Goal: Task Accomplishment & Management: Manage account settings

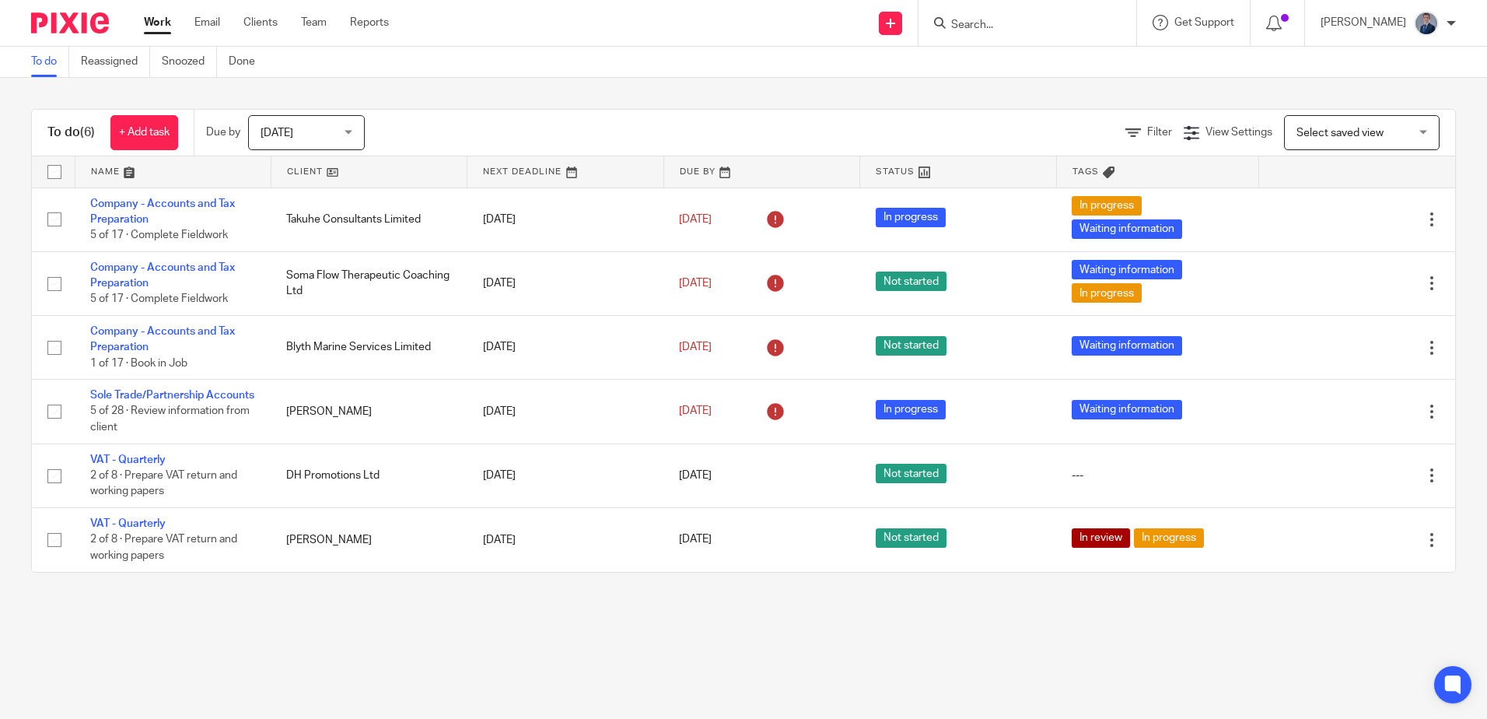
click at [343, 129] on span "Today" at bounding box center [302, 132] width 82 height 33
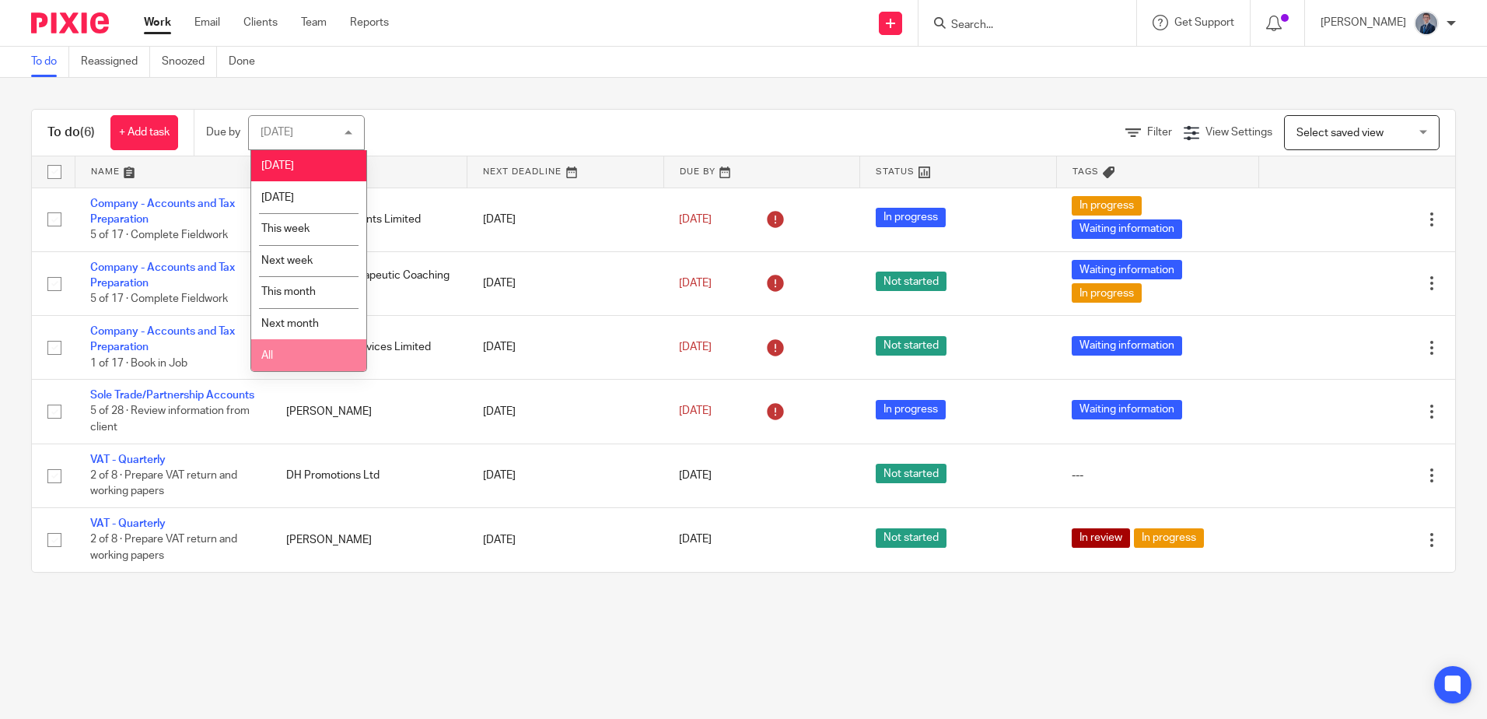
click at [282, 356] on li "All" at bounding box center [308, 355] width 115 height 32
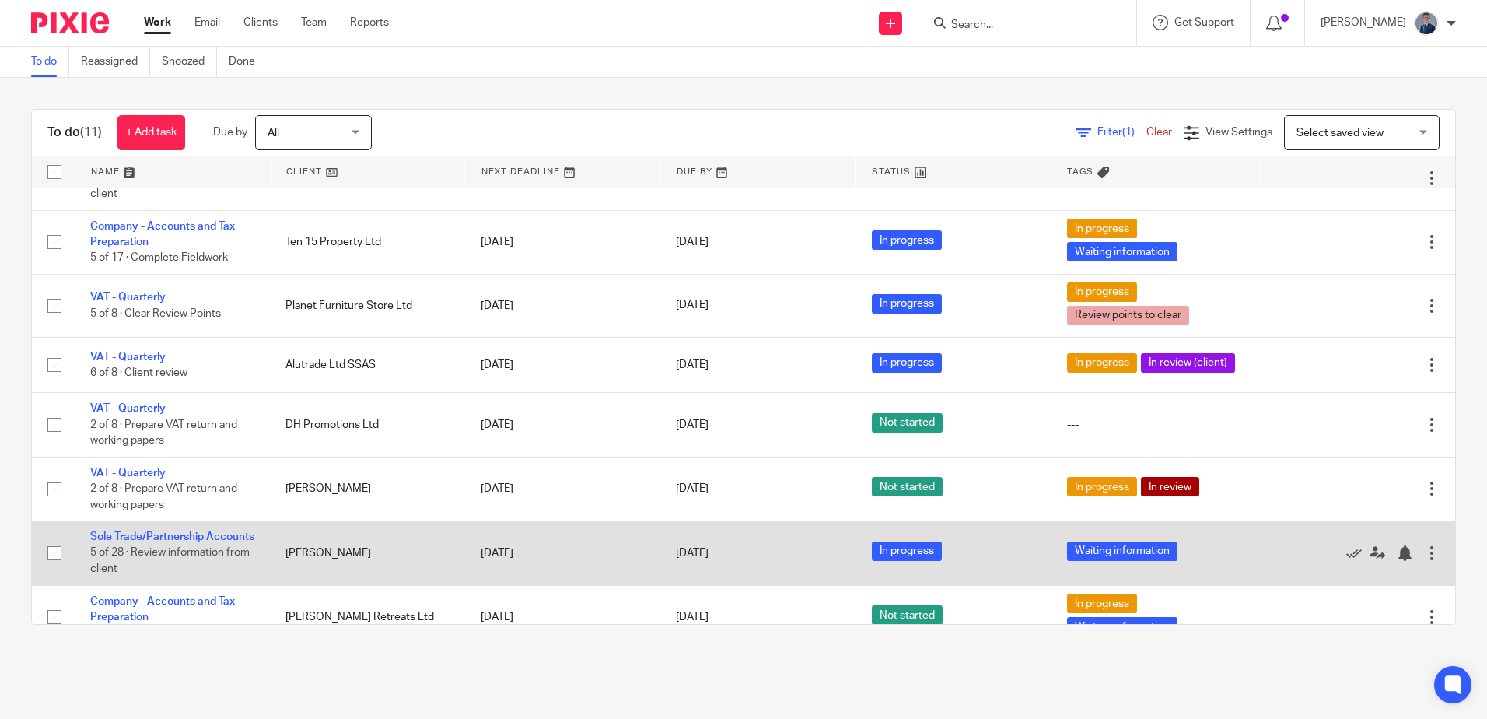
scroll to position [289, 0]
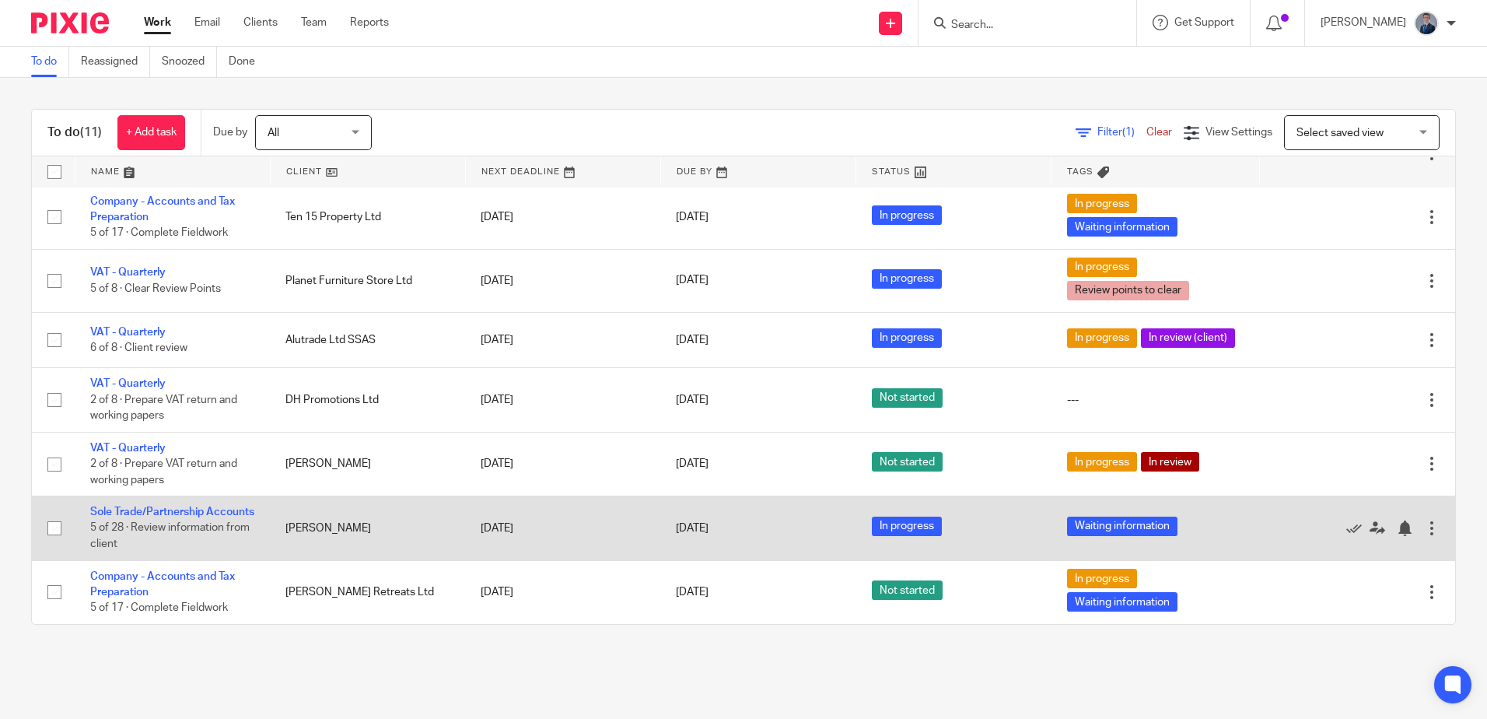
click at [103, 503] on td "Sole Trade/Partnership Accounts 5 of 28 · Review information from client" at bounding box center [172, 528] width 195 height 64
click at [106, 506] on link "Sole Trade/Partnership Accounts" at bounding box center [172, 511] width 164 height 11
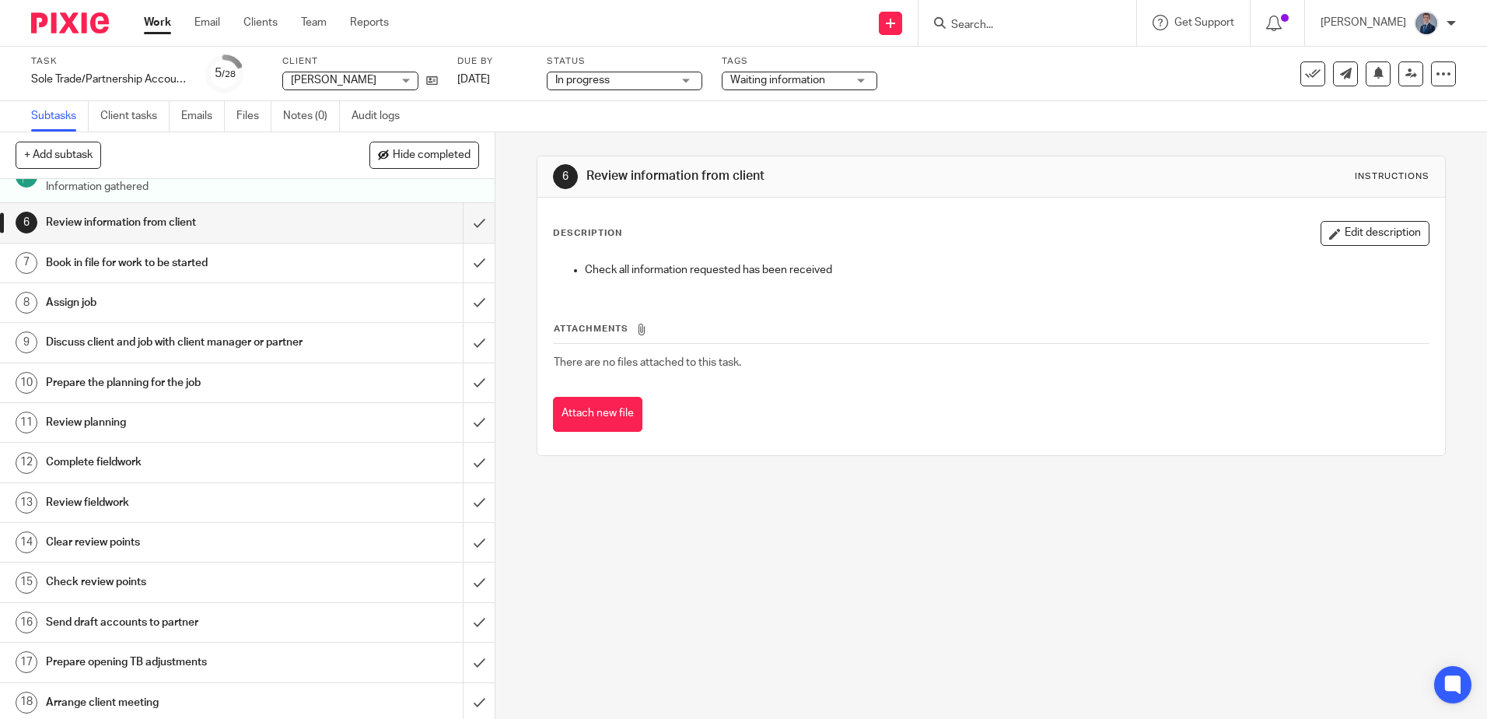
scroll to position [233, 0]
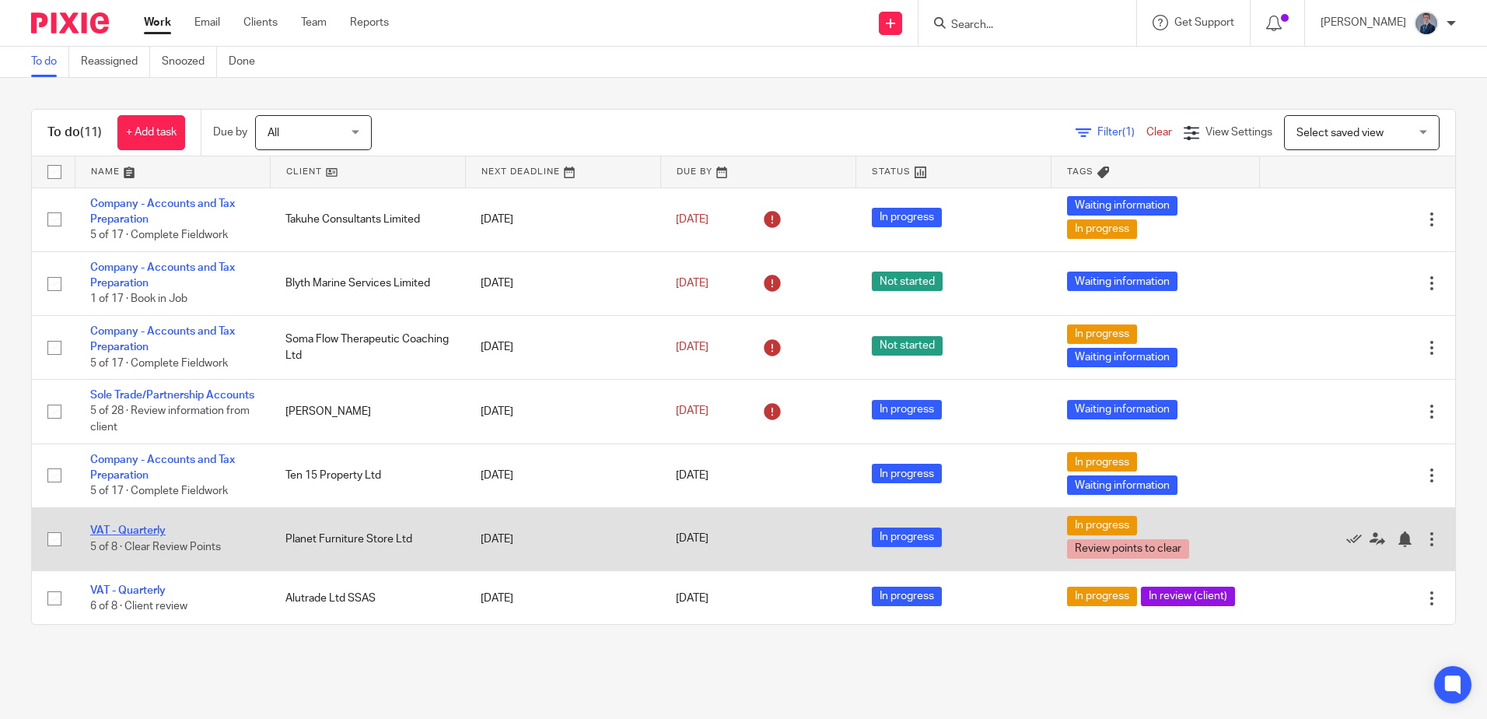
click at [138, 536] on link "VAT - Quarterly" at bounding box center [127, 530] width 75 height 11
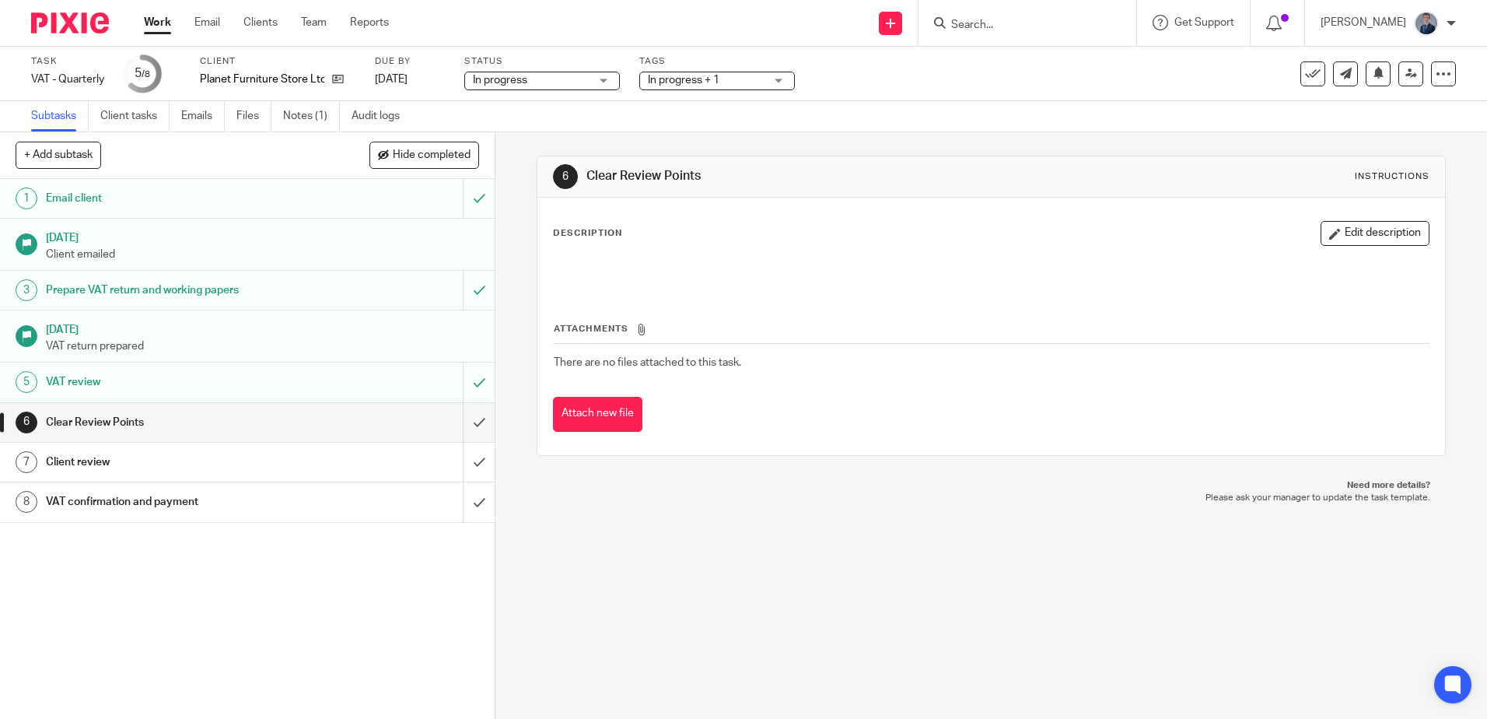
click at [698, 80] on span "In progress + 1" at bounding box center [684, 80] width 72 height 11
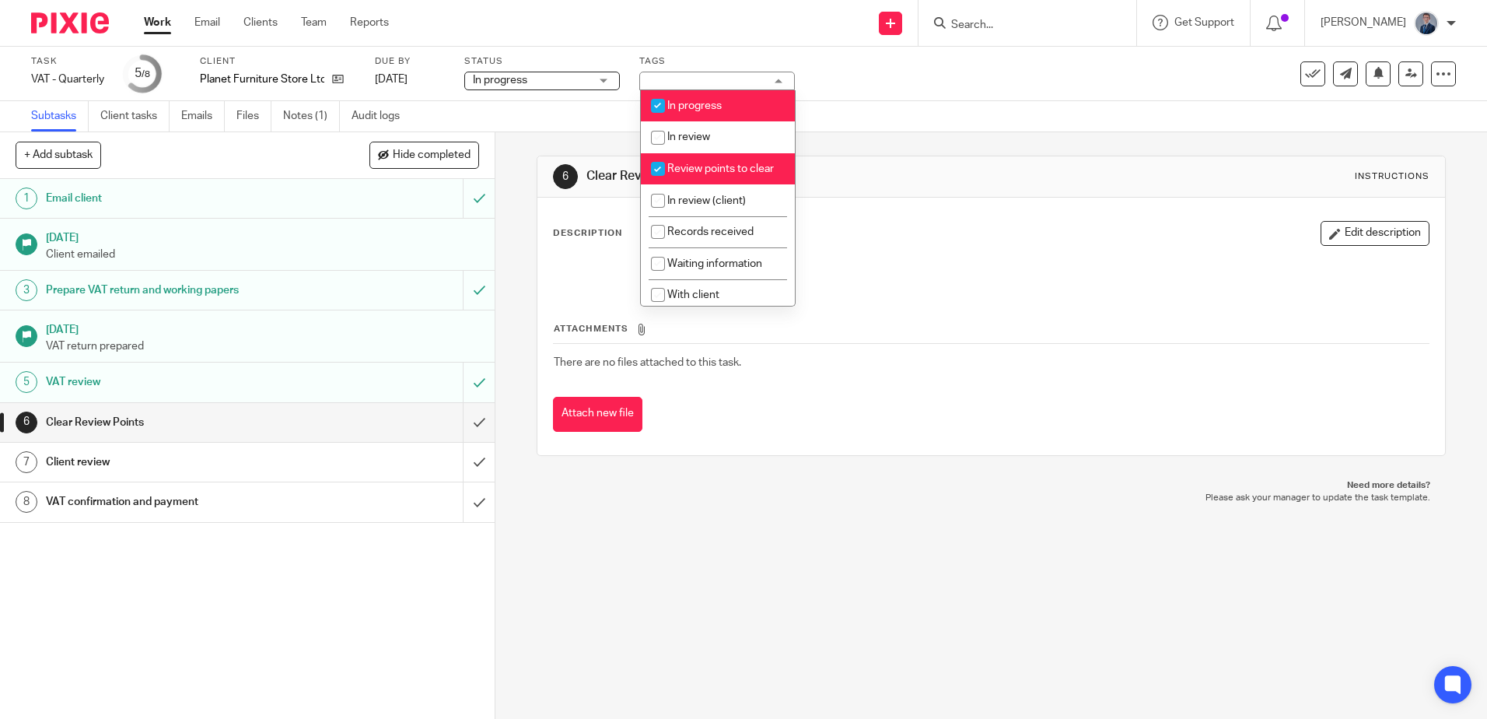
click at [701, 167] on span "Review points to clear" at bounding box center [720, 168] width 107 height 11
checkbox input "false"
click at [708, 206] on span "In review (client)" at bounding box center [706, 200] width 79 height 11
checkbox input "true"
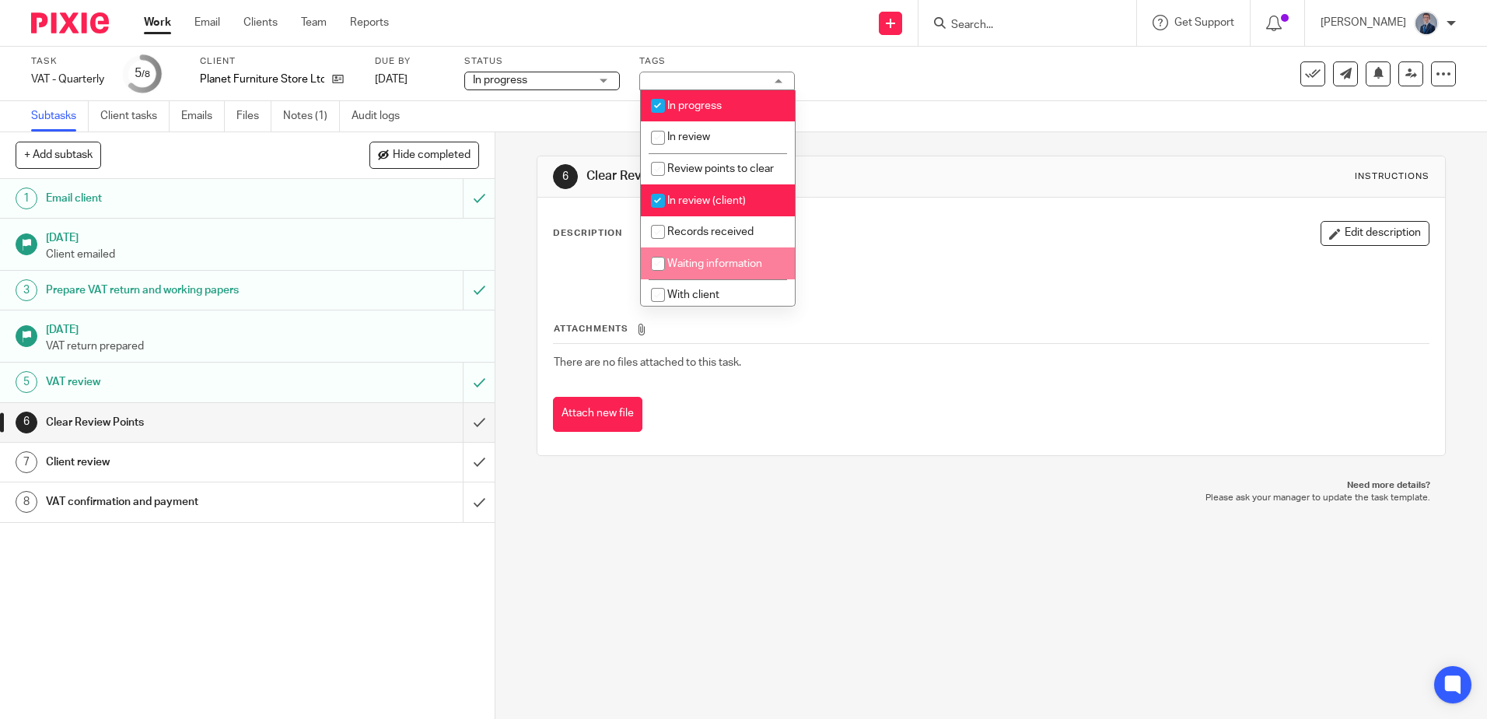
click at [722, 565] on div "6 Clear Review Points Instructions Description Edit description Attachments The…" at bounding box center [991, 425] width 992 height 586
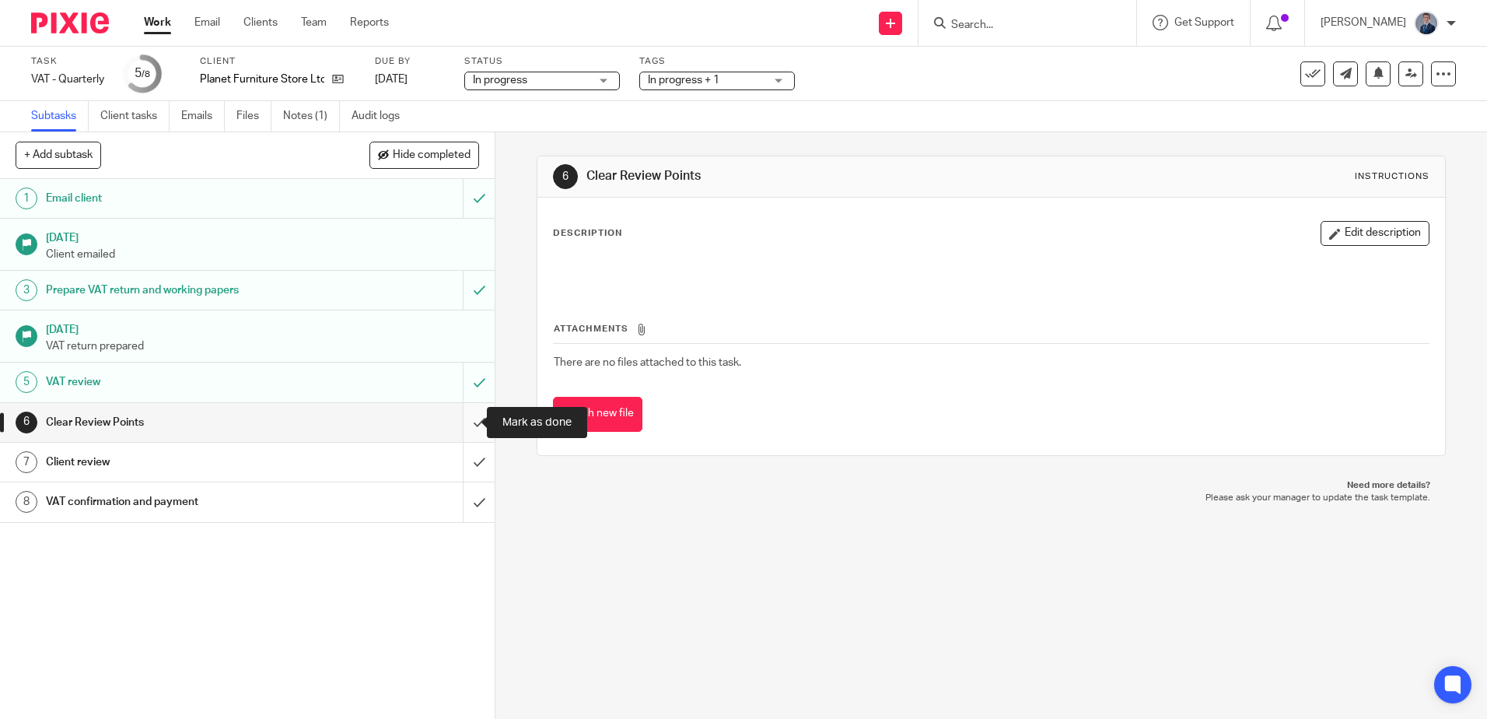
click at [464, 423] on input "submit" at bounding box center [247, 422] width 495 height 39
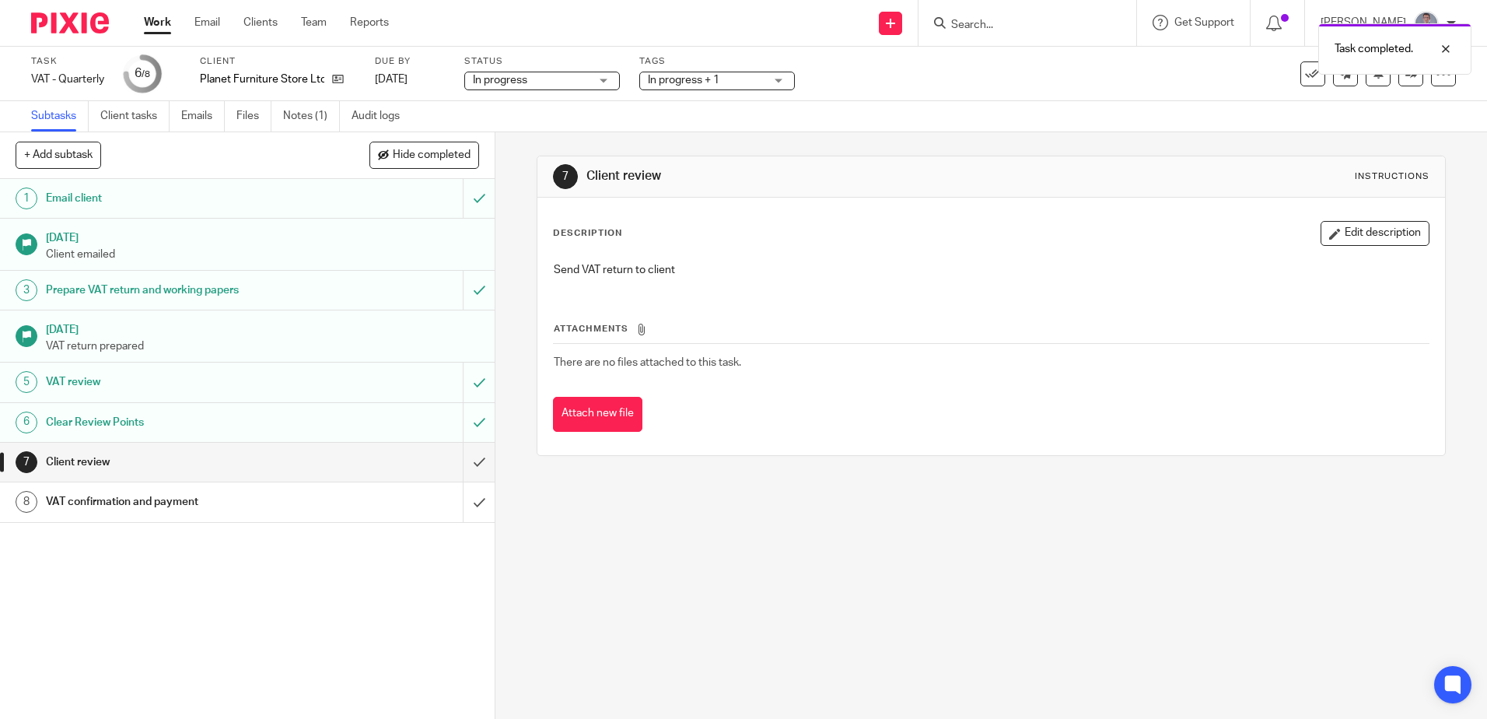
click at [149, 28] on link "Work" at bounding box center [157, 23] width 27 height 16
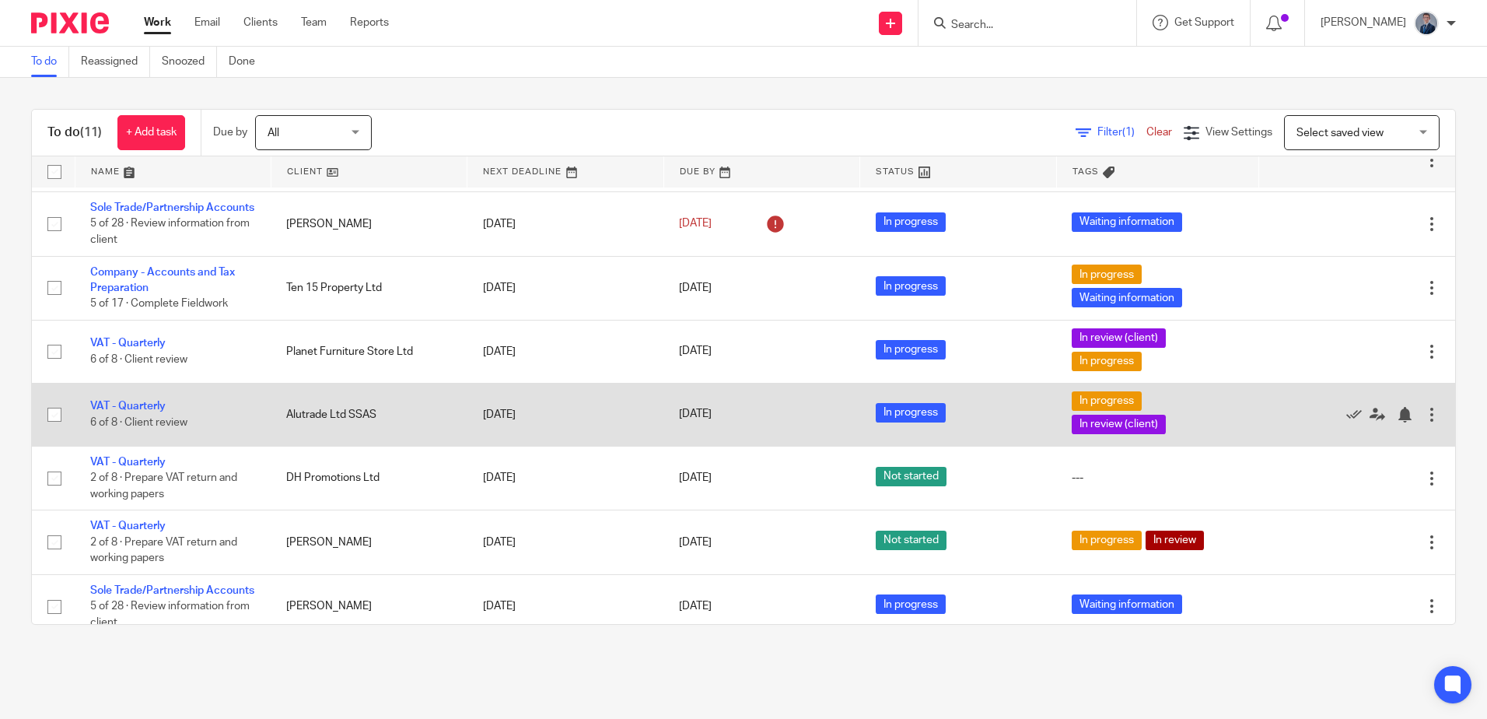
scroll to position [297, 0]
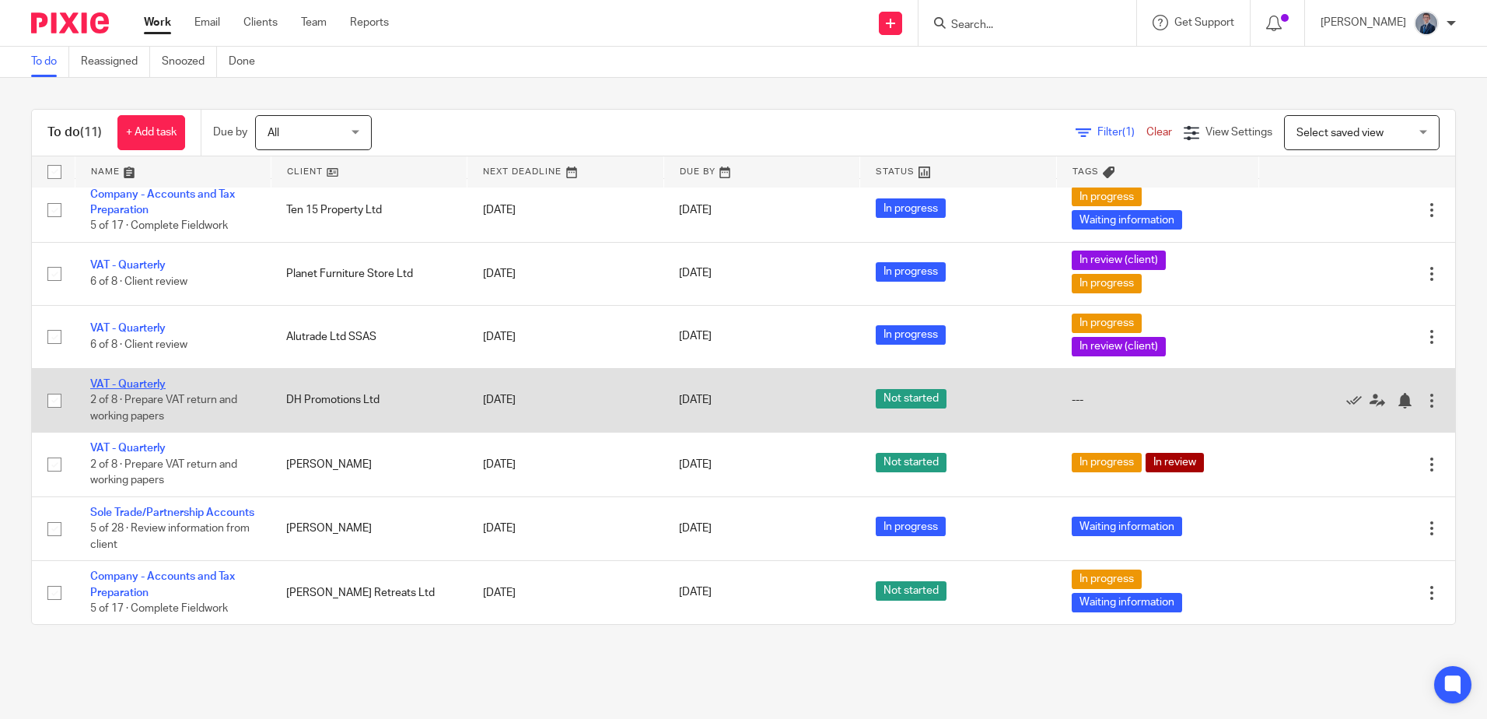
click at [141, 379] on link "VAT - Quarterly" at bounding box center [127, 384] width 75 height 11
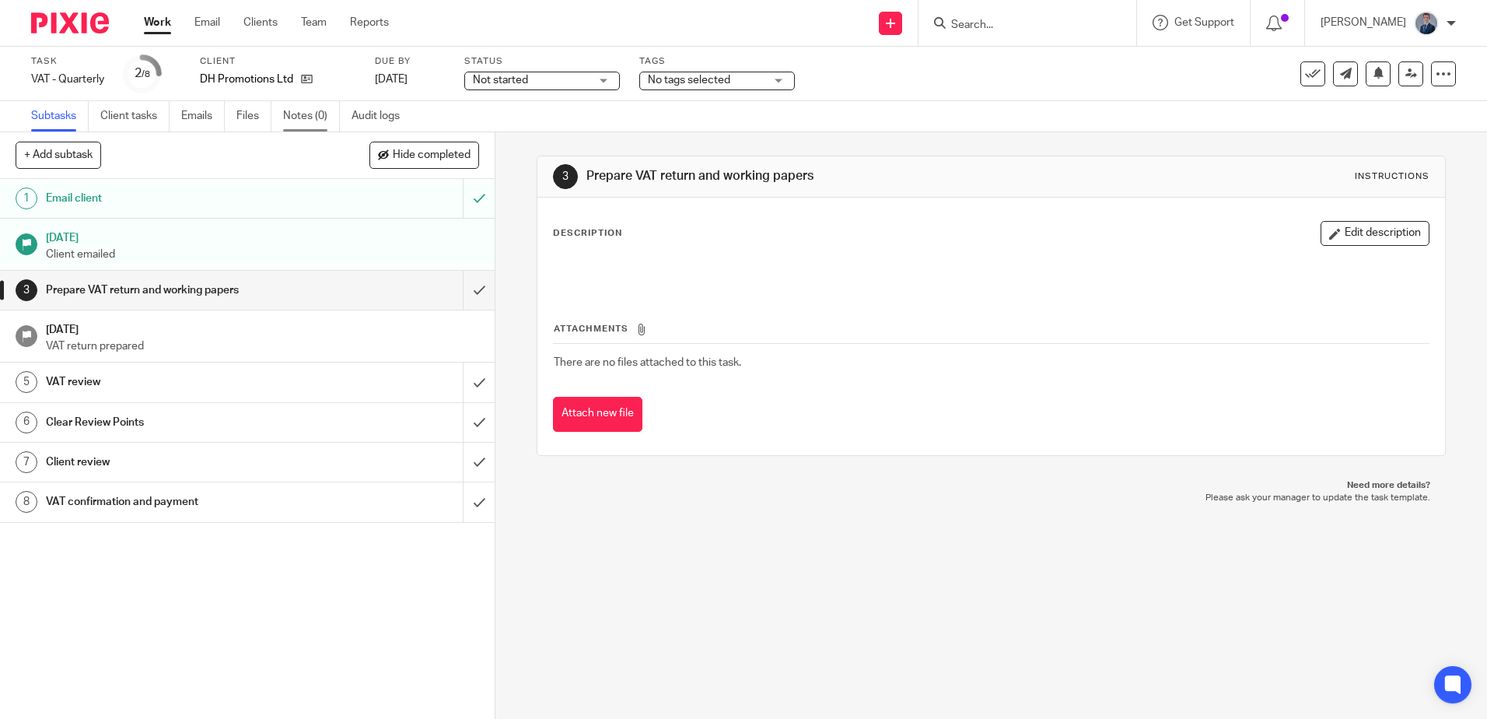
click at [320, 119] on link "Notes (0)" at bounding box center [311, 116] width 57 height 30
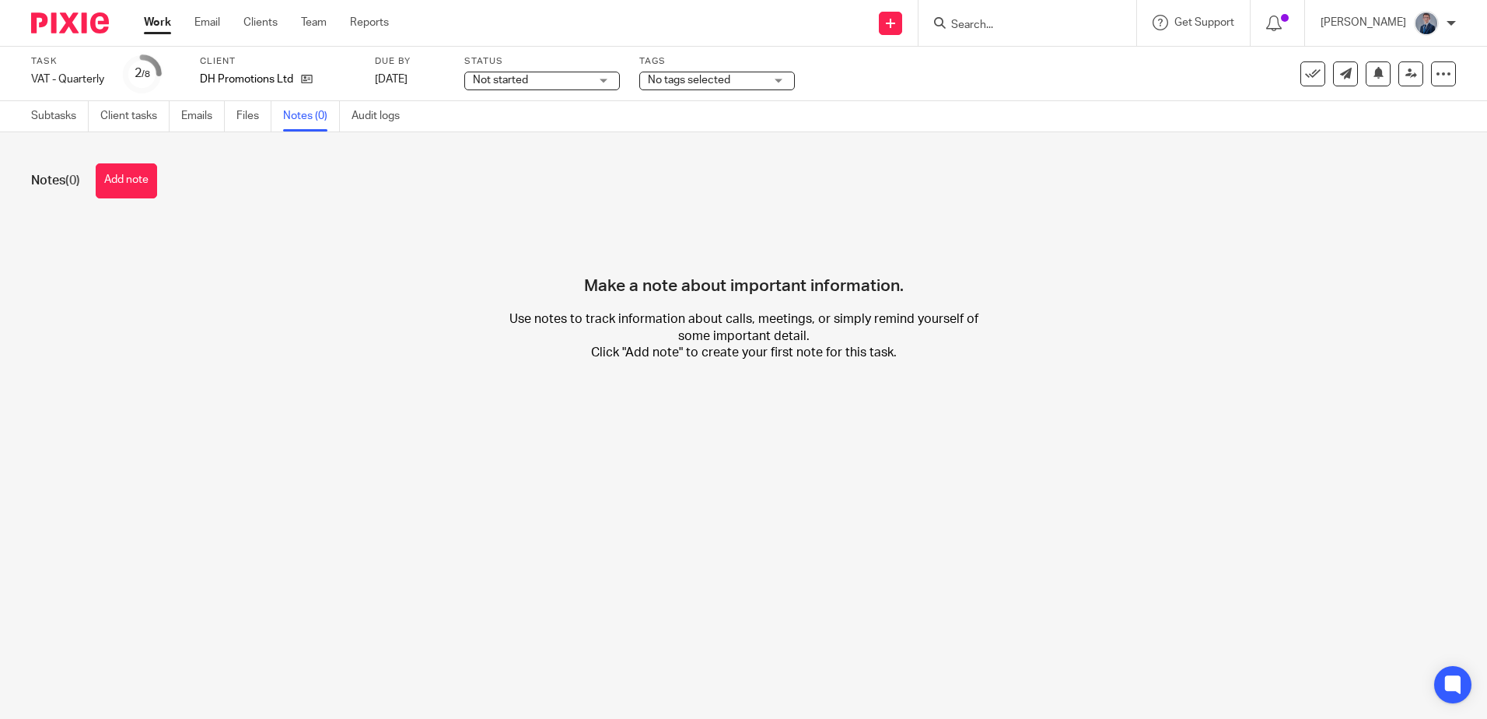
click at [163, 181] on div "Notes (0) Add note" at bounding box center [743, 180] width 1425 height 35
click at [131, 173] on button "Add note" at bounding box center [126, 180] width 61 height 35
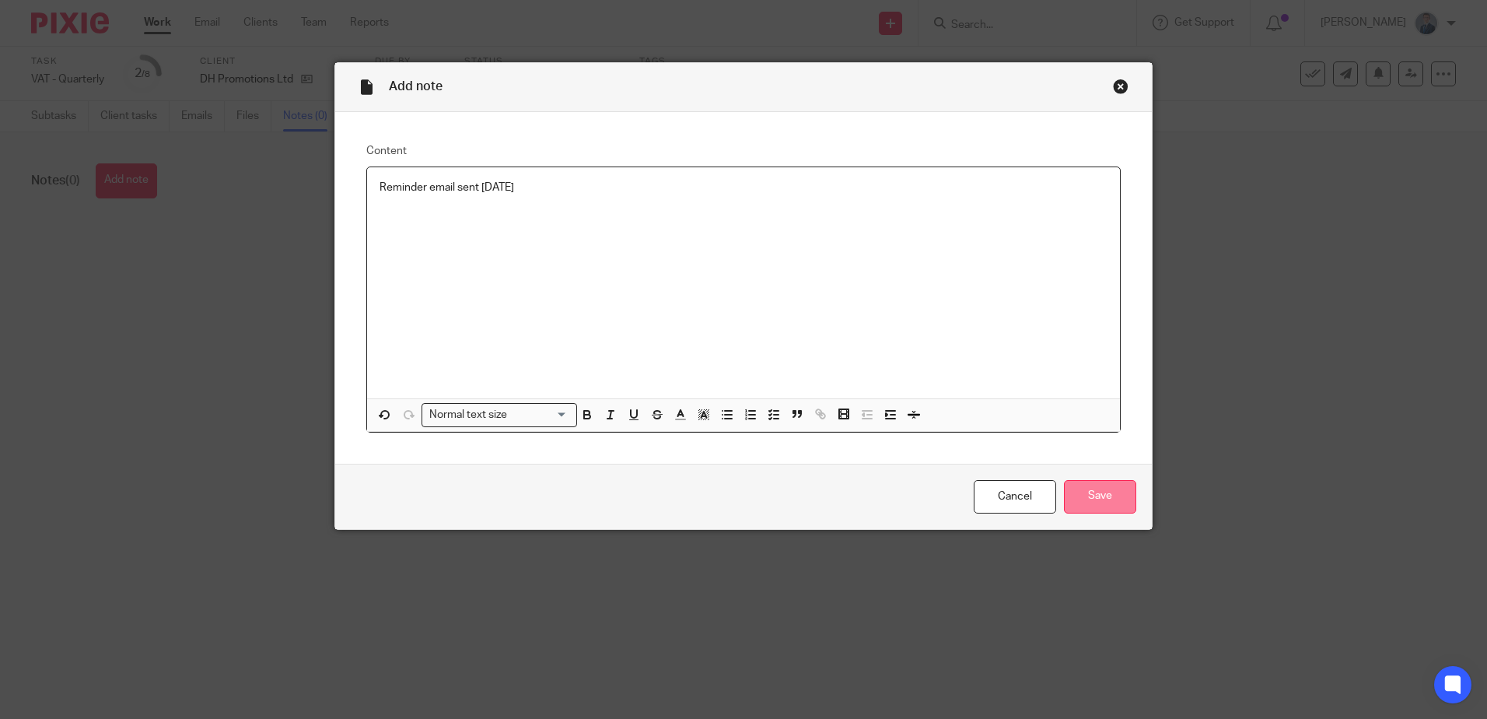
click at [1110, 495] on input "Save" at bounding box center [1100, 496] width 72 height 33
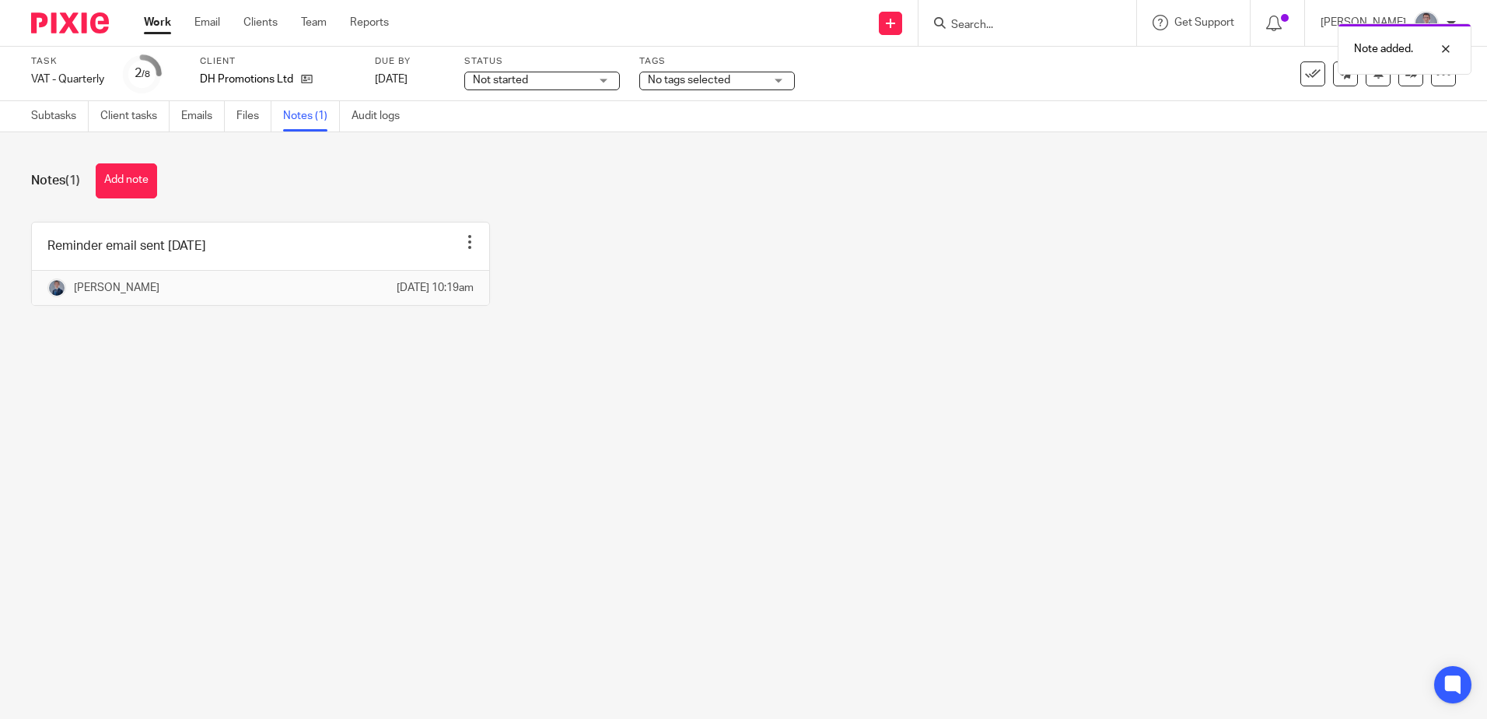
click at [158, 19] on link "Work" at bounding box center [157, 23] width 27 height 16
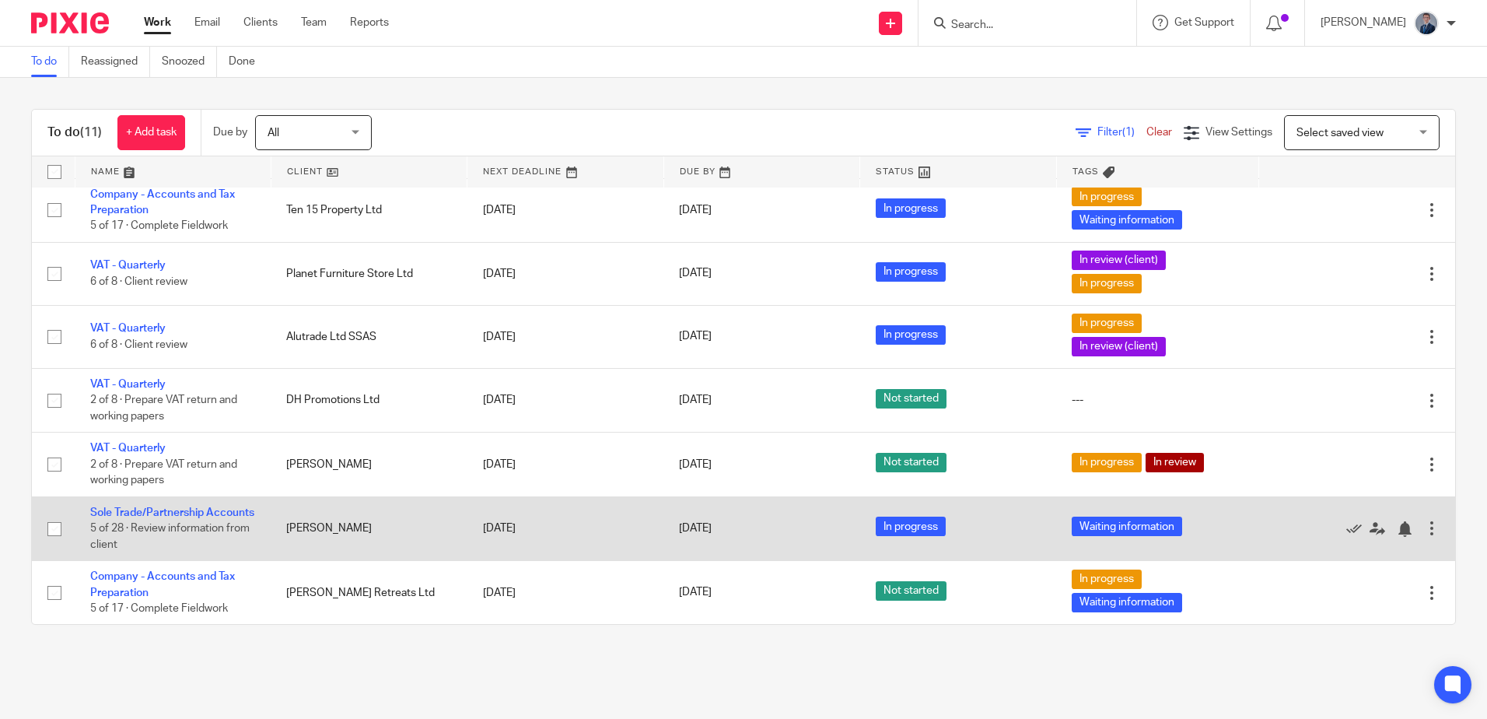
scroll to position [219, 0]
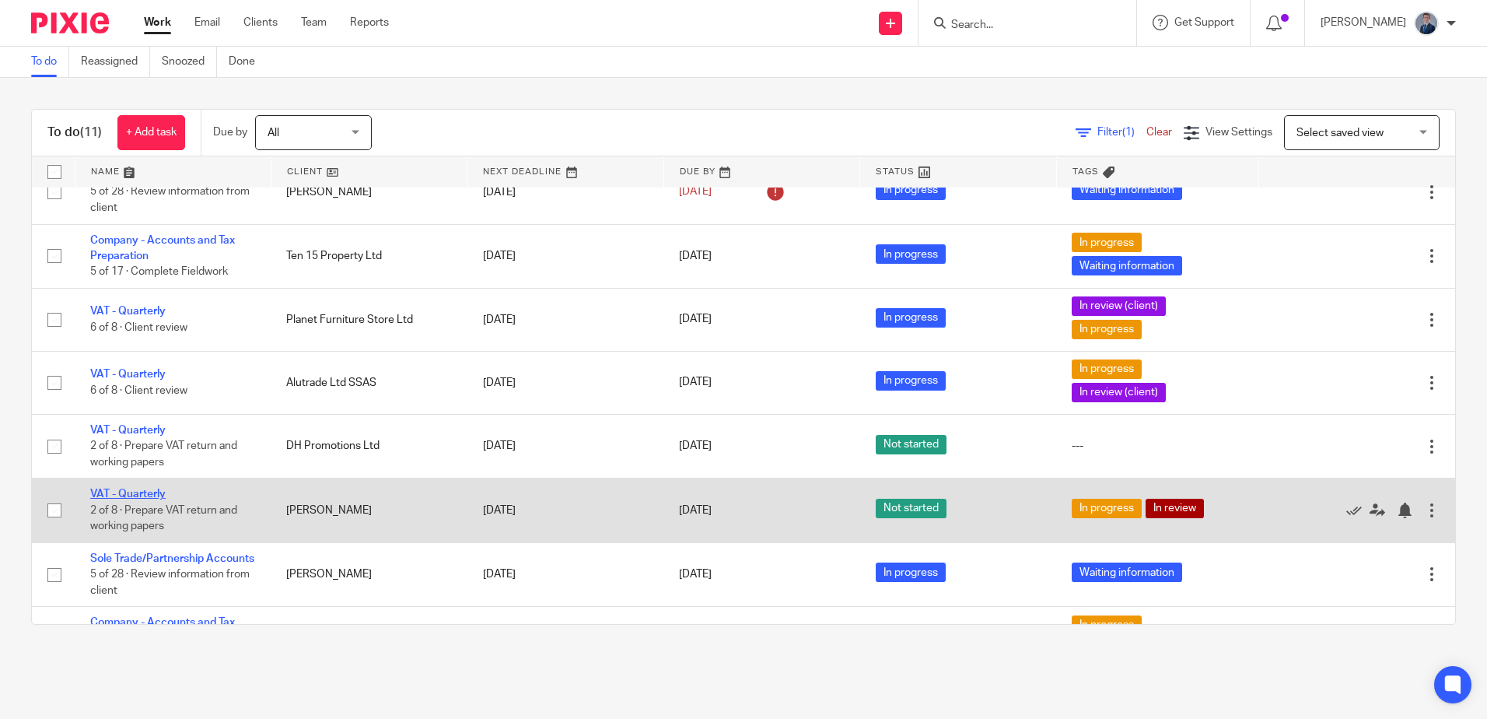
click at [135, 499] on link "VAT - Quarterly" at bounding box center [127, 493] width 75 height 11
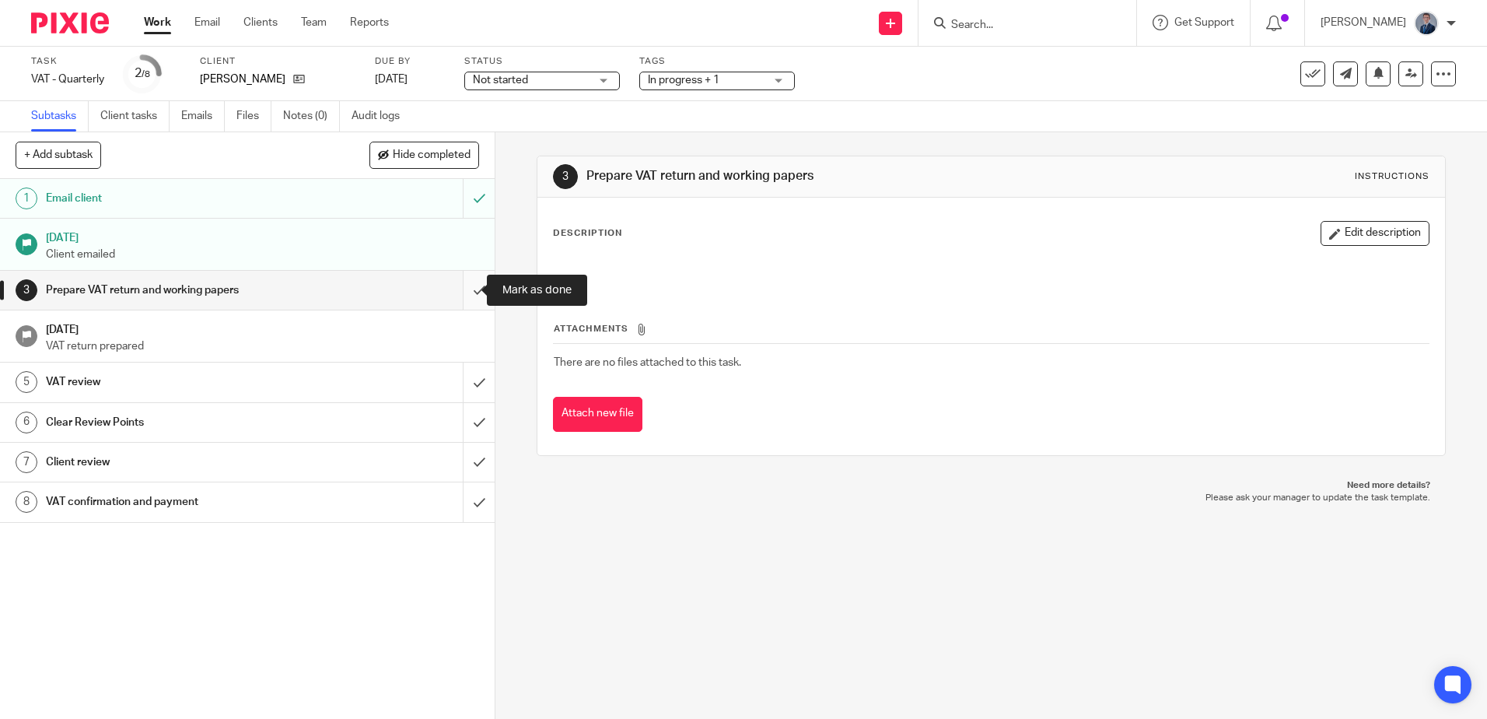
click at [467, 289] on input "submit" at bounding box center [247, 290] width 495 height 39
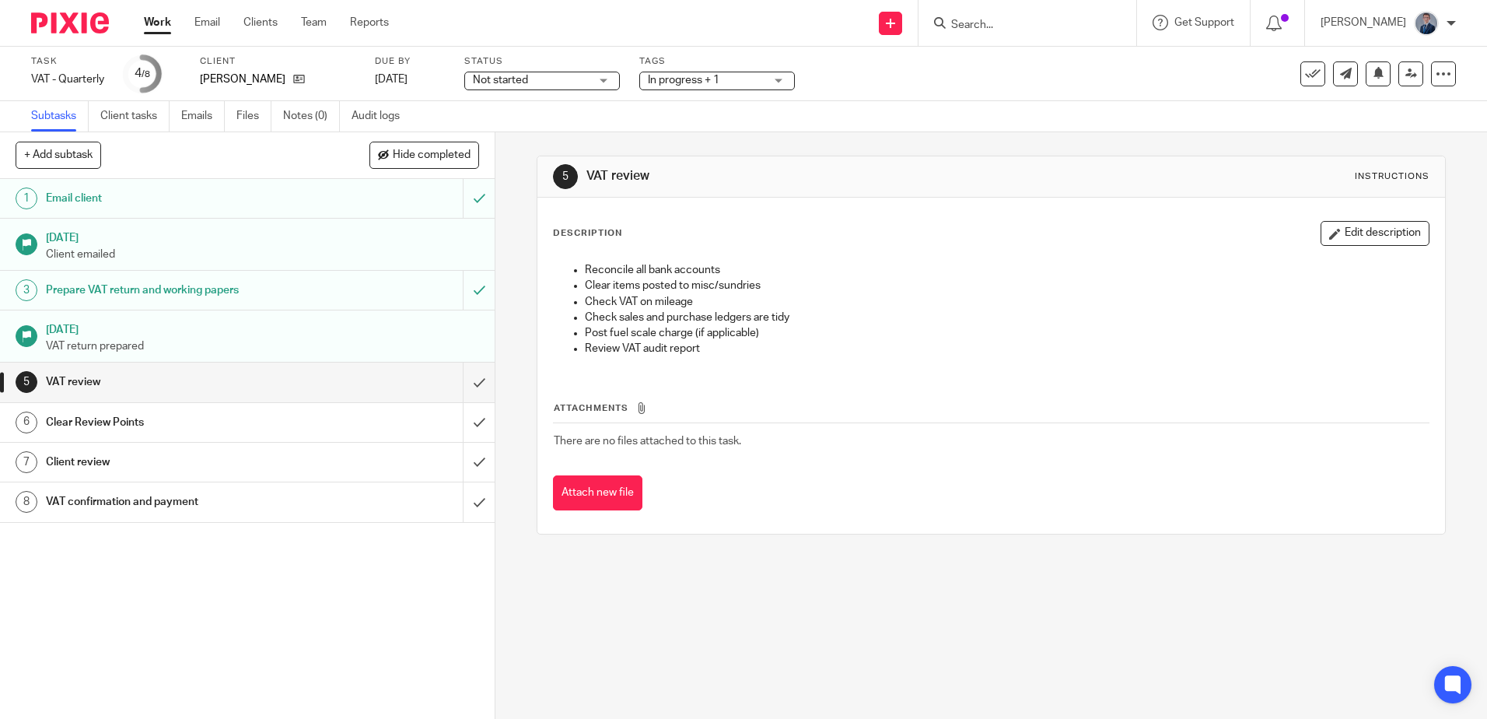
click at [785, 82] on div "In progress + 1" at bounding box center [717, 81] width 156 height 19
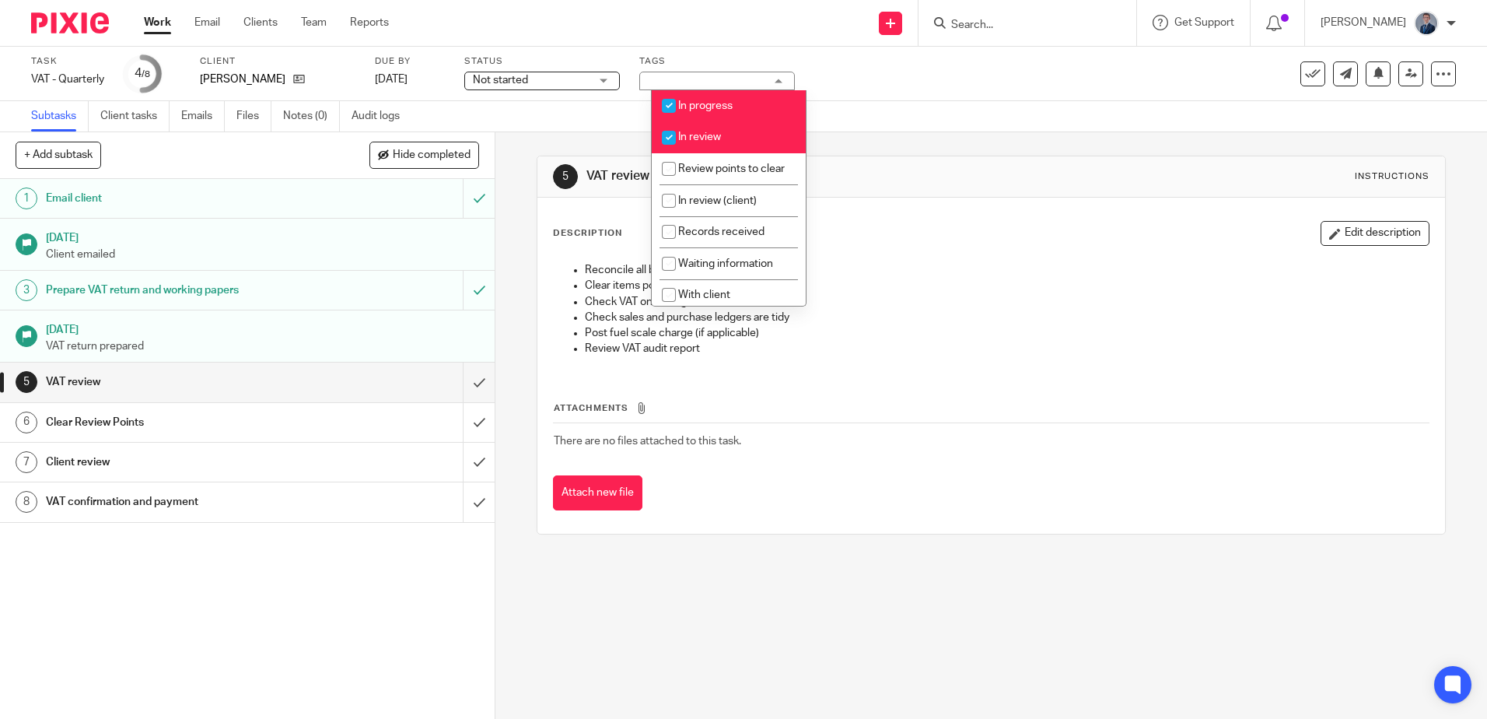
click at [544, 82] on span "Not started" at bounding box center [531, 80] width 117 height 16
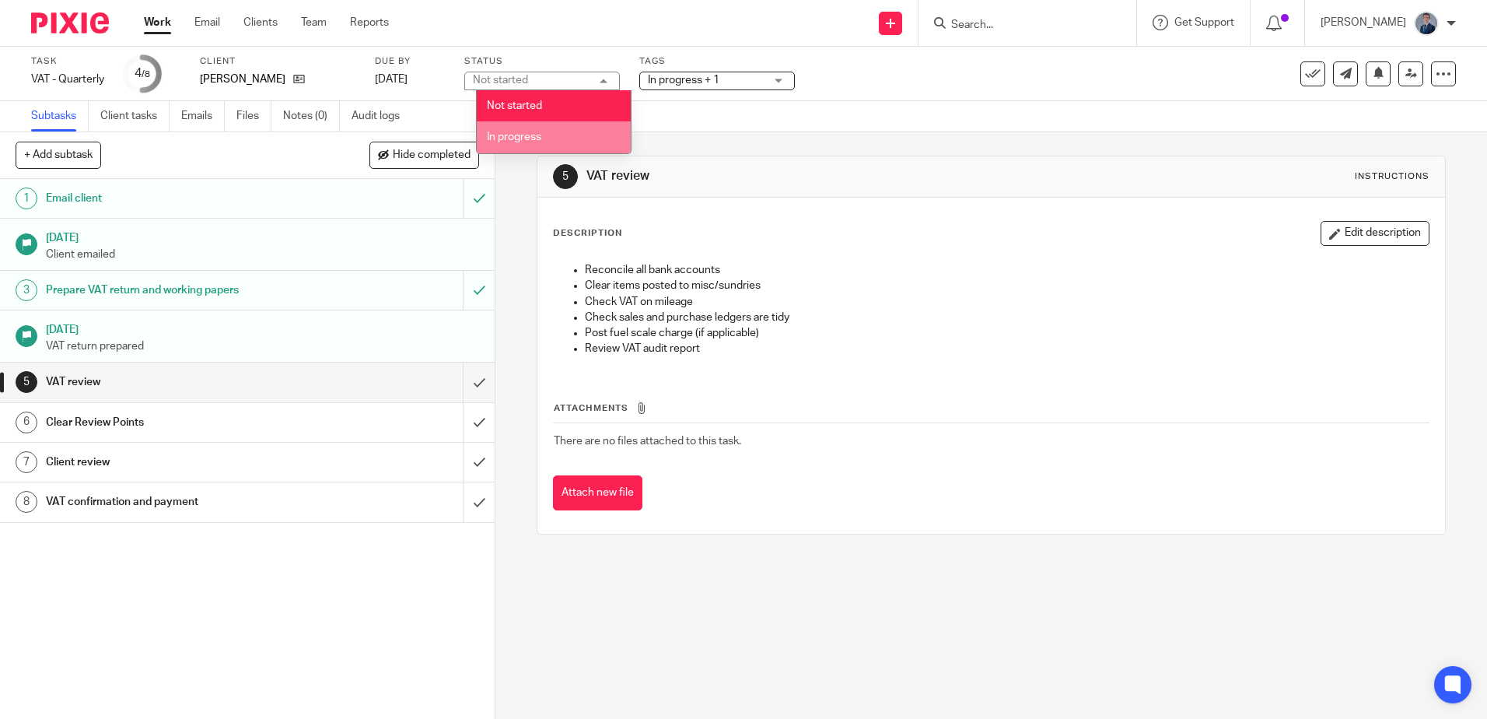
click at [538, 133] on span "In progress" at bounding box center [514, 136] width 54 height 11
click at [965, 149] on div "5 VAT review Instructions Description Edit description Reconcile all bank accou…" at bounding box center [991, 344] width 908 height 425
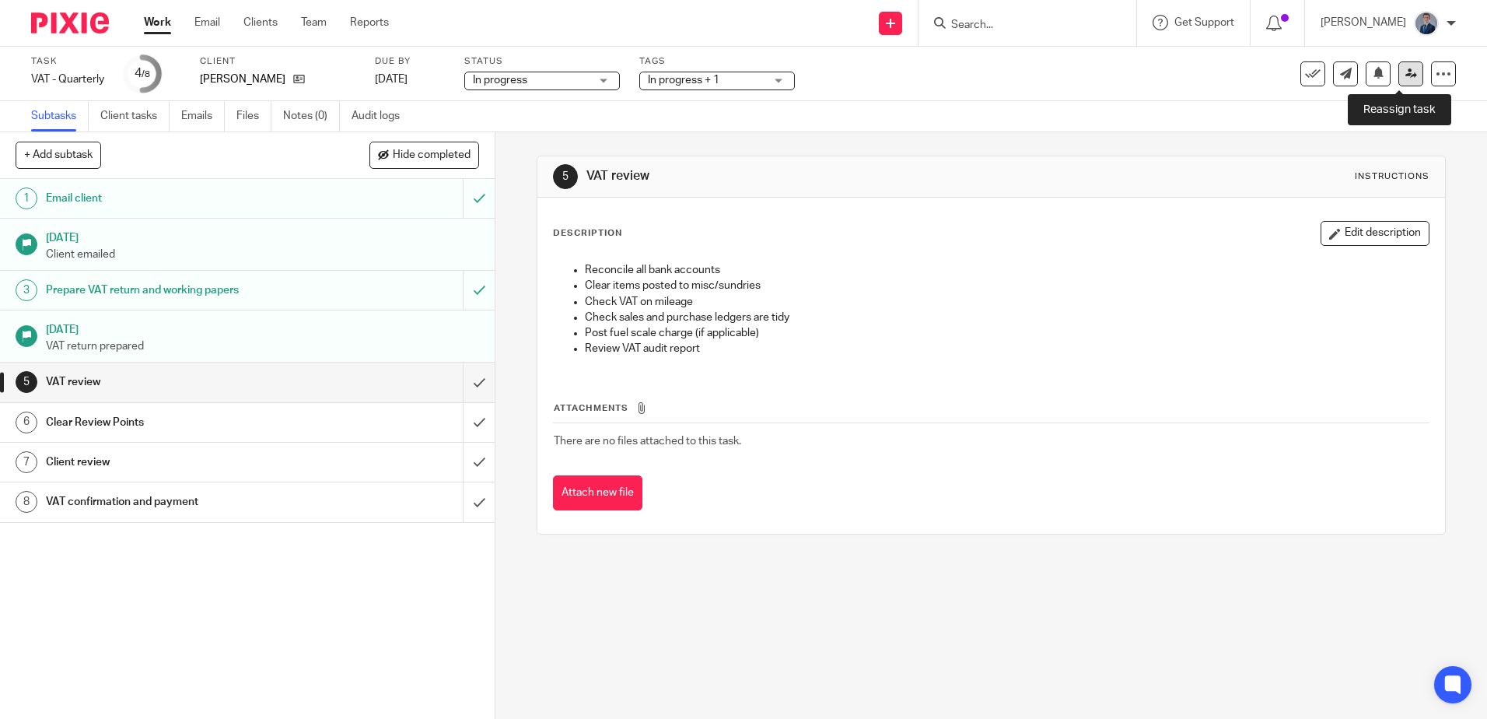
click at [1404, 67] on link at bounding box center [1410, 73] width 25 height 25
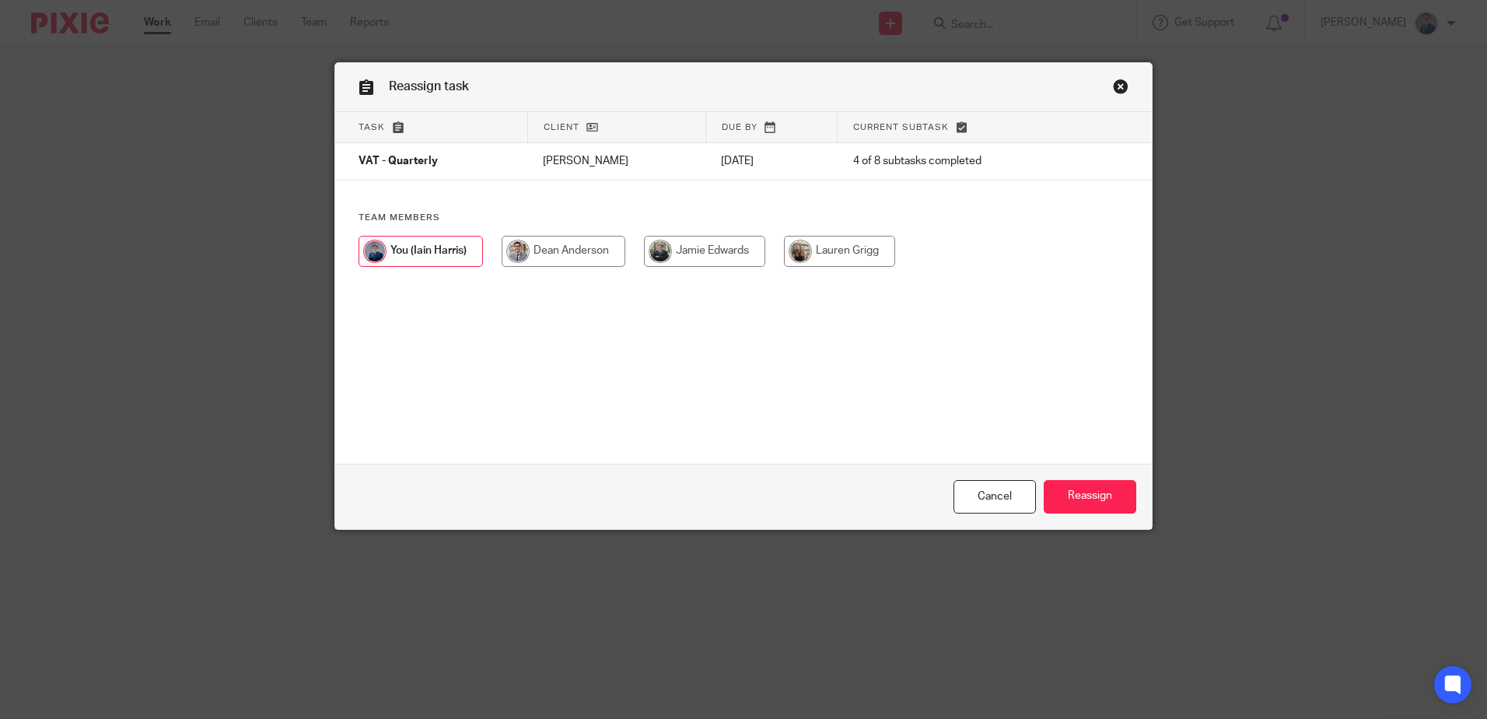
click at [571, 248] on input "radio" at bounding box center [564, 251] width 124 height 31
radio input "true"
click at [1090, 488] on input "Reassign" at bounding box center [1090, 496] width 93 height 33
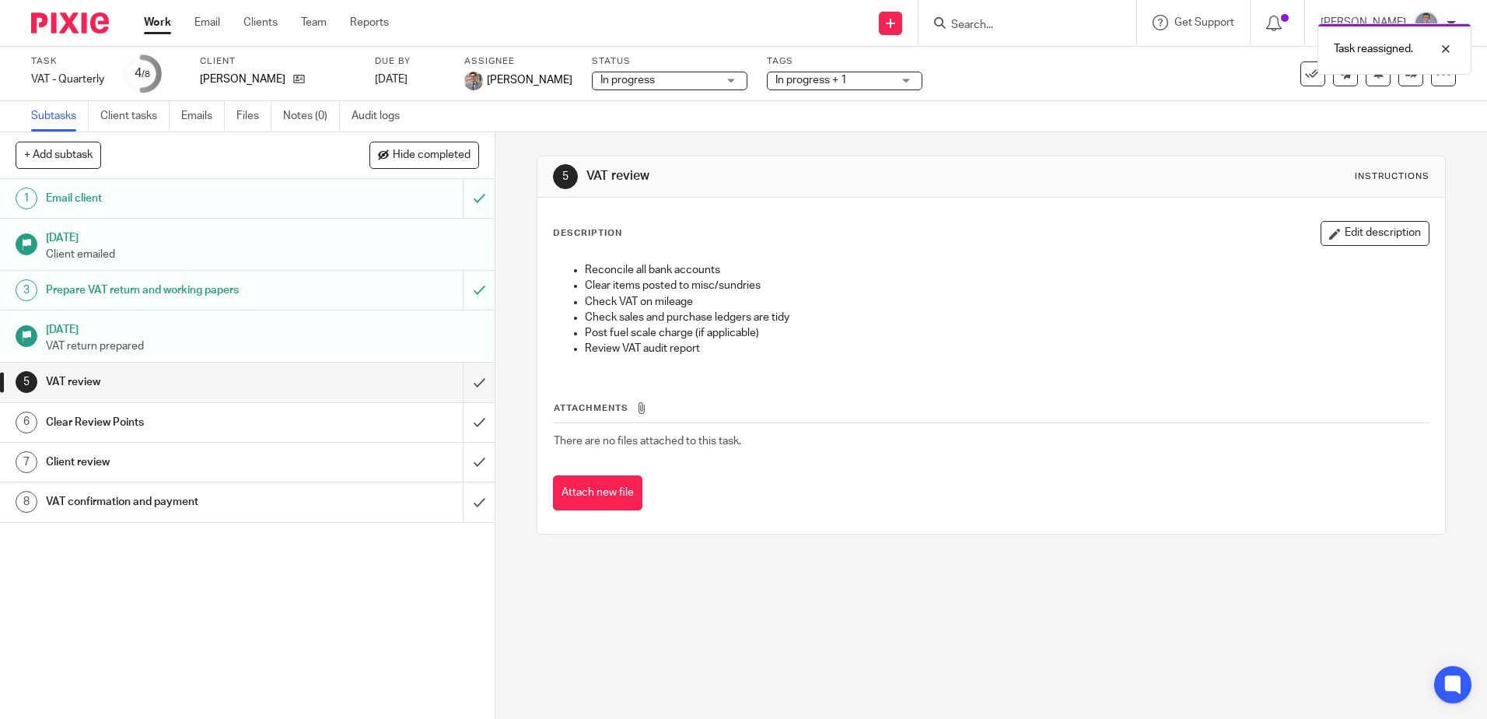
click at [151, 23] on link "Work" at bounding box center [157, 23] width 27 height 16
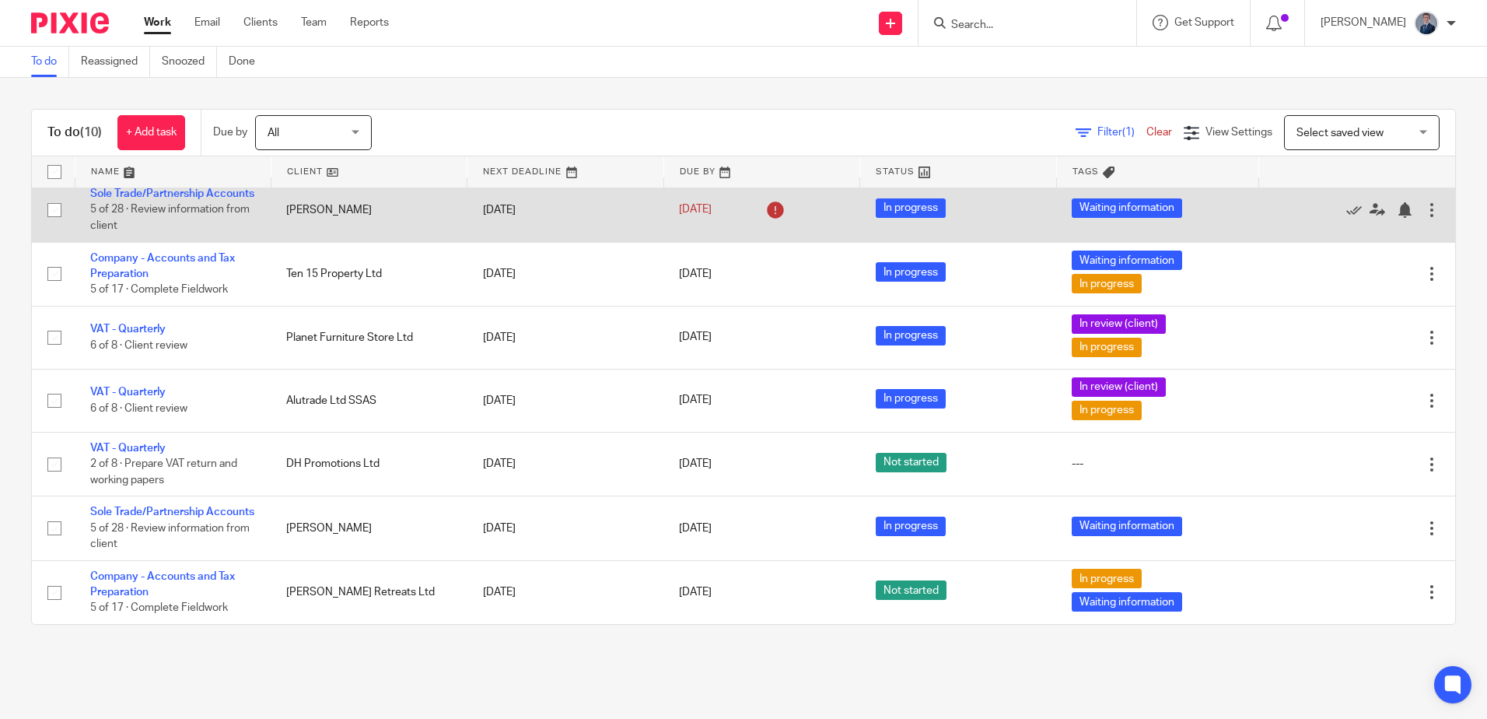
scroll to position [233, 0]
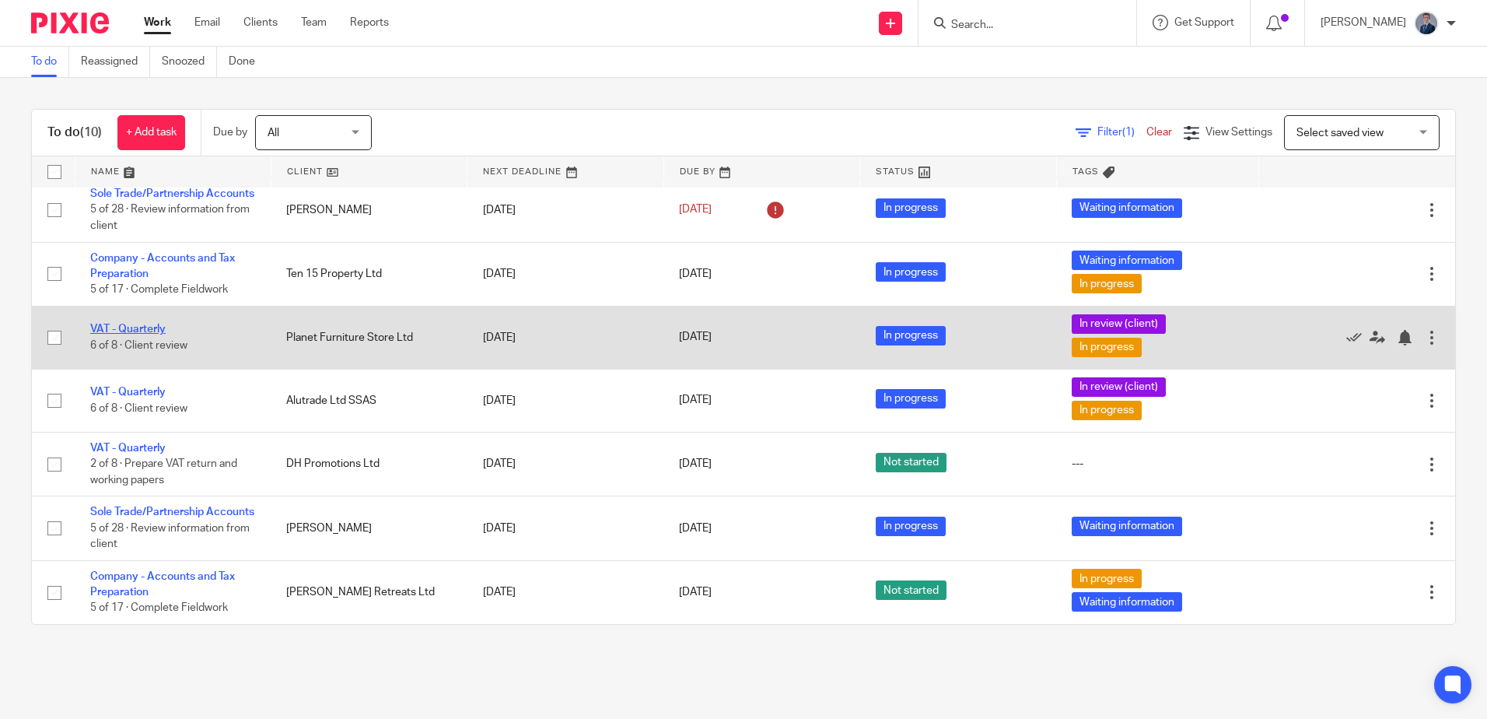
click at [111, 324] on link "VAT - Quarterly" at bounding box center [127, 329] width 75 height 11
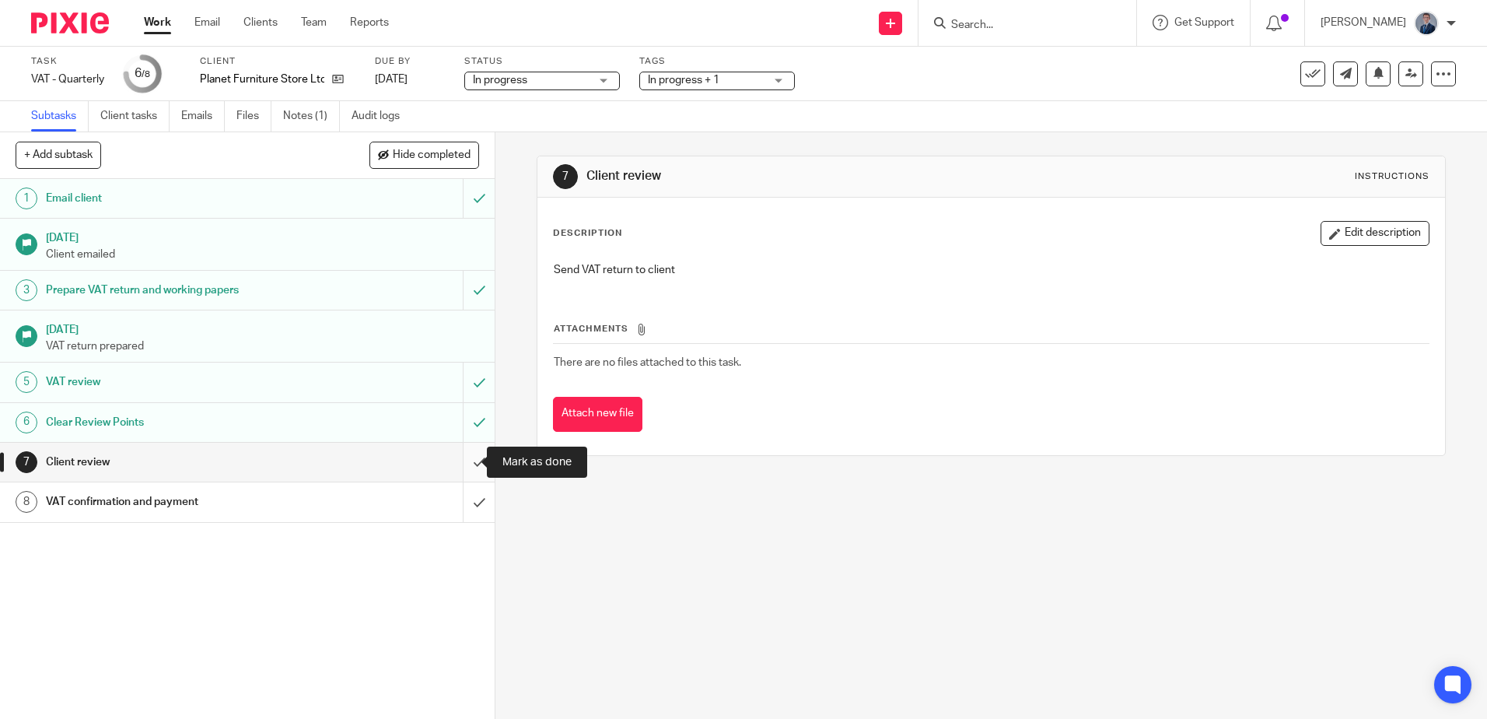
click at [464, 456] on input "submit" at bounding box center [247, 462] width 495 height 39
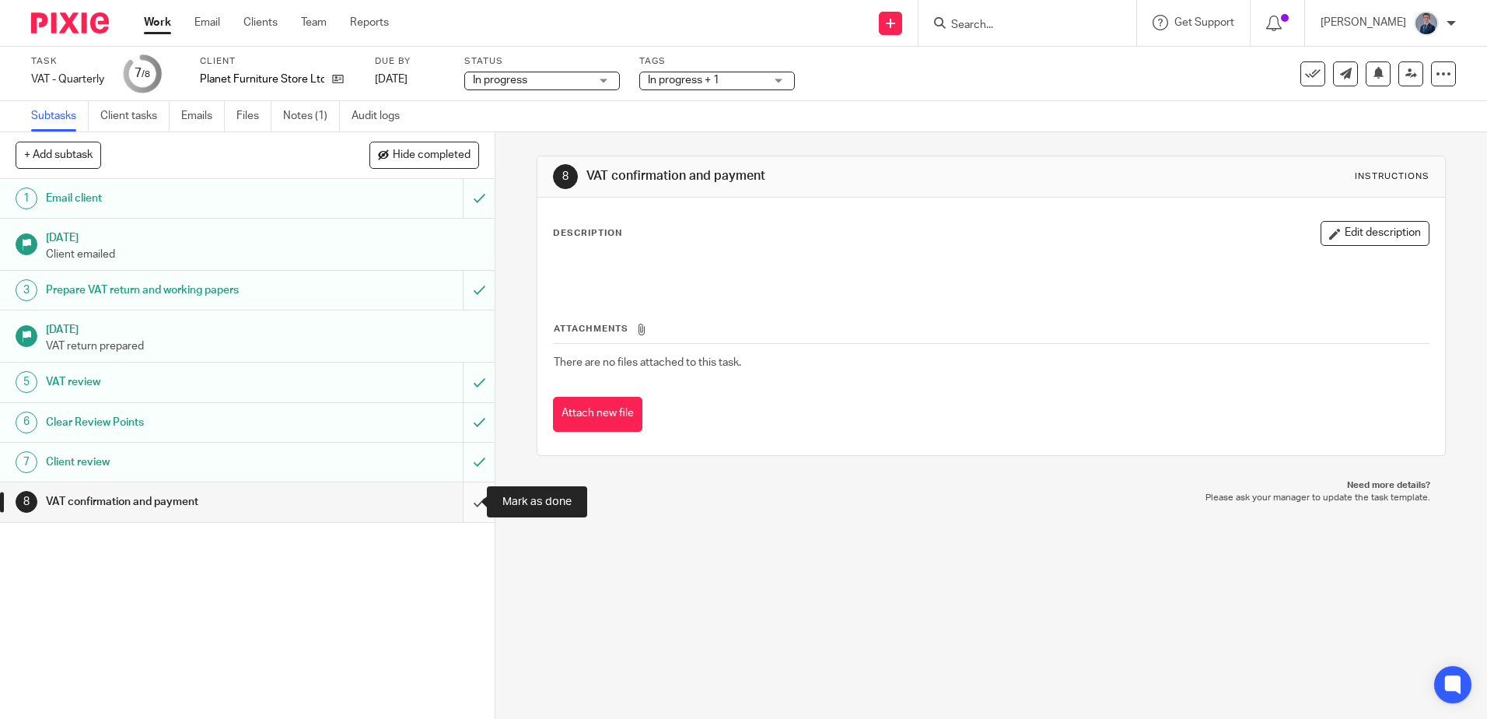
click at [461, 509] on input "submit" at bounding box center [247, 501] width 495 height 39
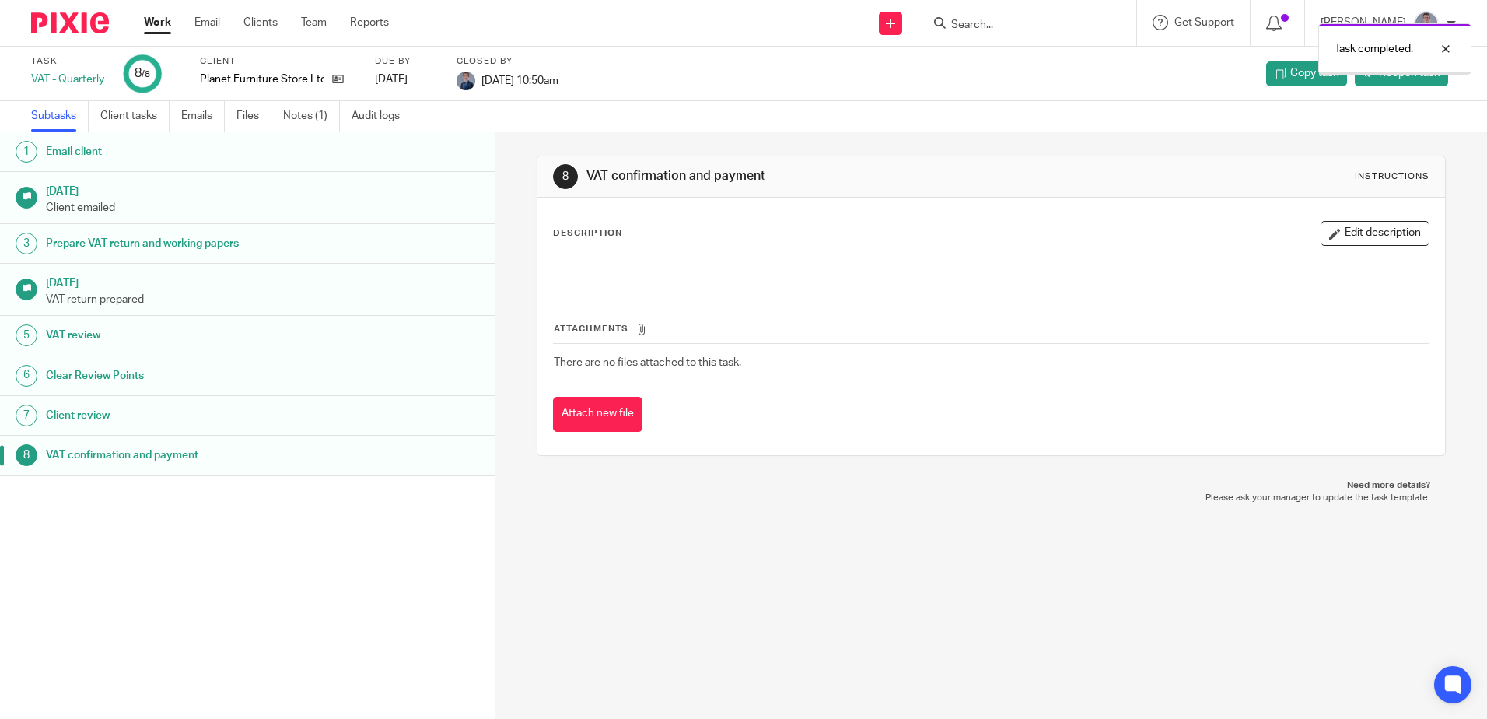
click at [159, 22] on link "Work" at bounding box center [157, 23] width 27 height 16
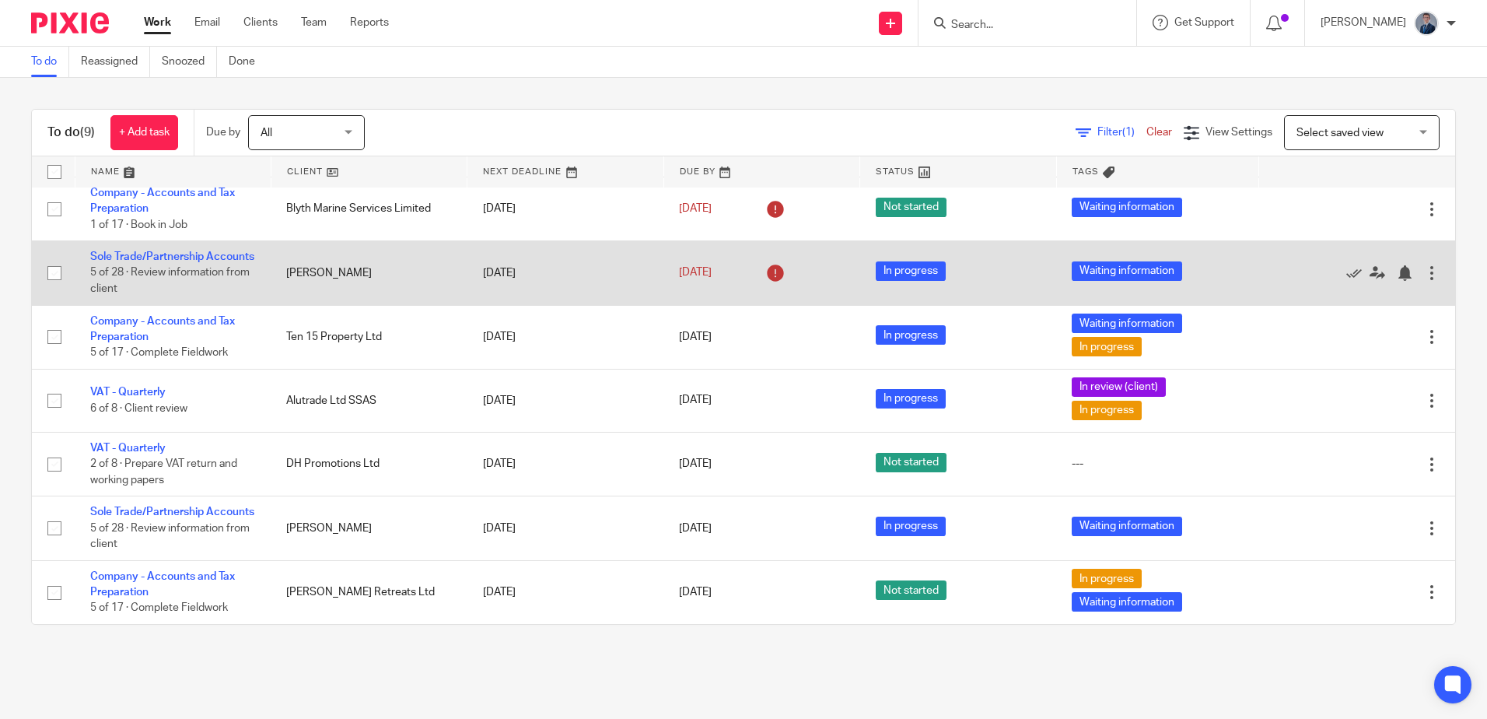
scroll to position [170, 0]
